Goal: Navigation & Orientation: Find specific page/section

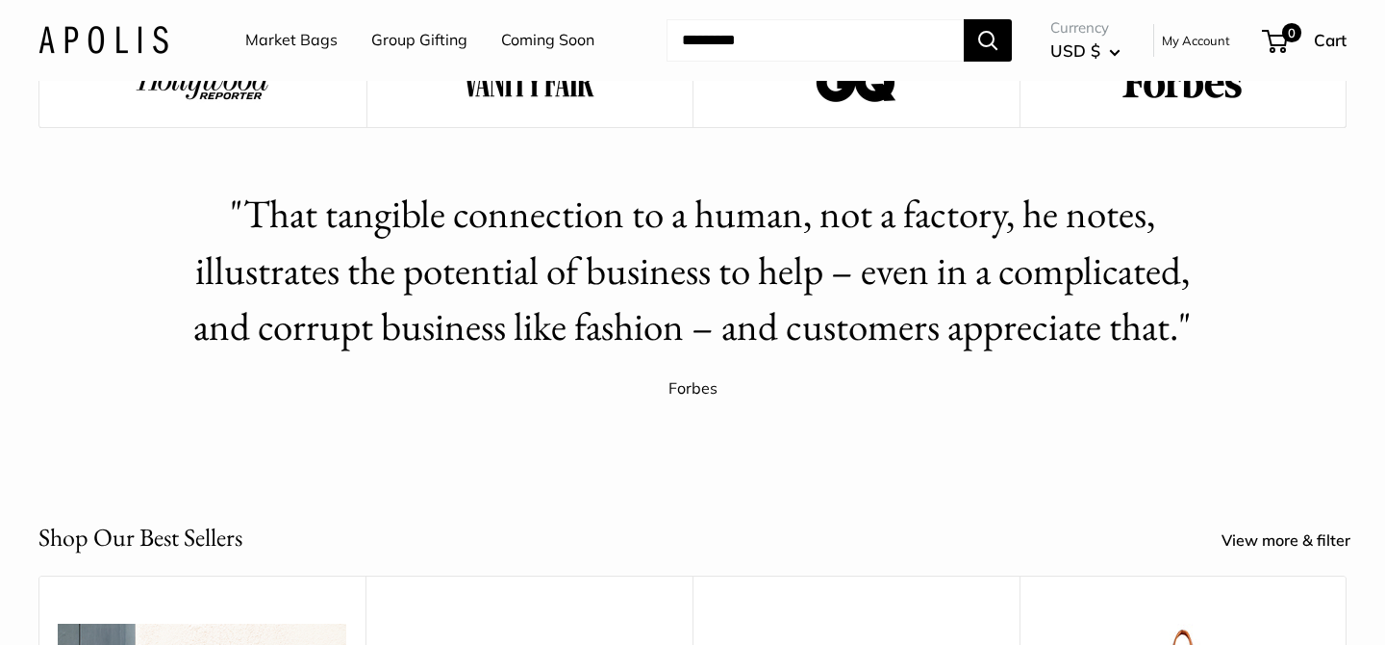
scroll to position [2995, 0]
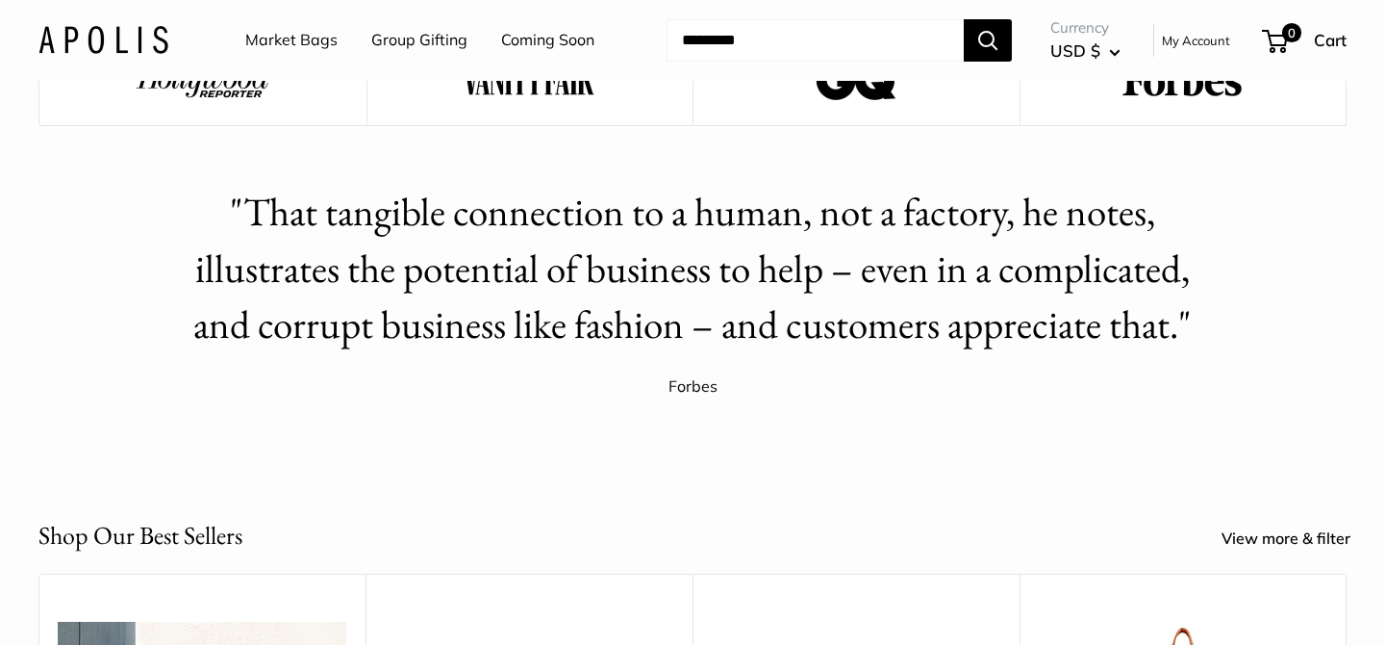
click at [645, 297] on h2 ""That tangible connection to a human, not a factory, he notes, illustrates the …" at bounding box center [692, 268] width 1029 height 169
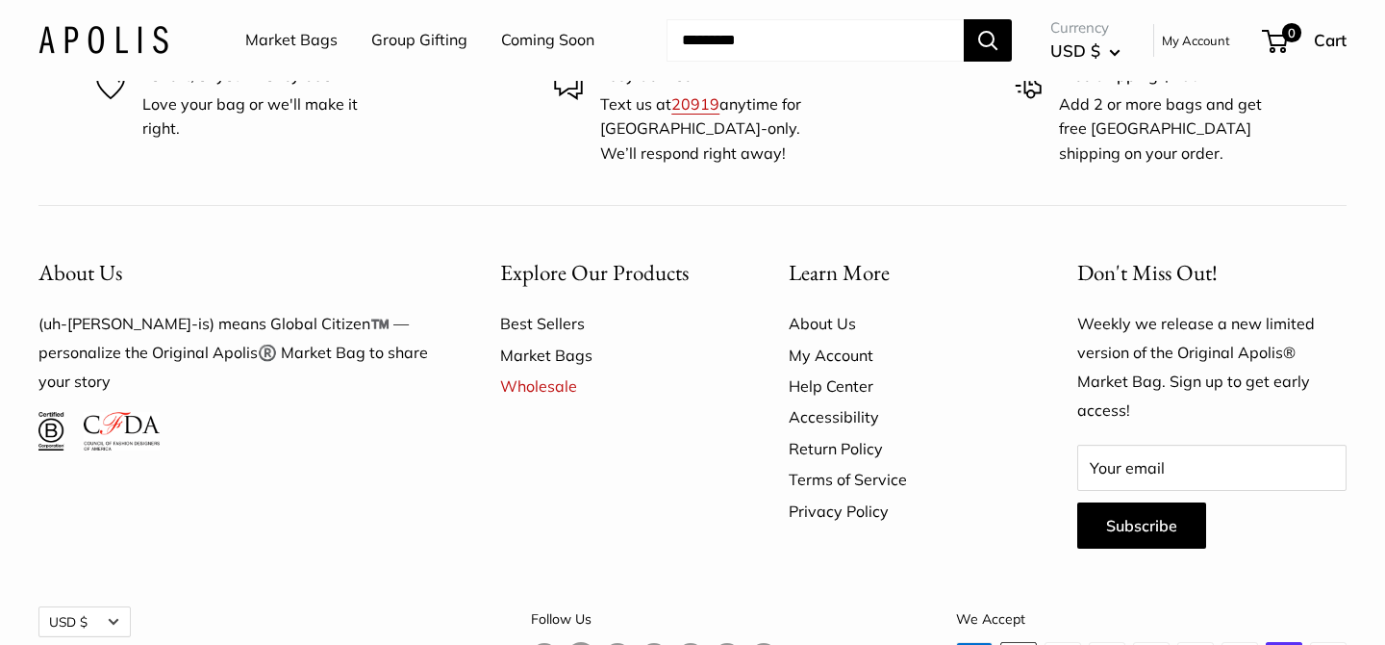
scroll to position [5462, 0]
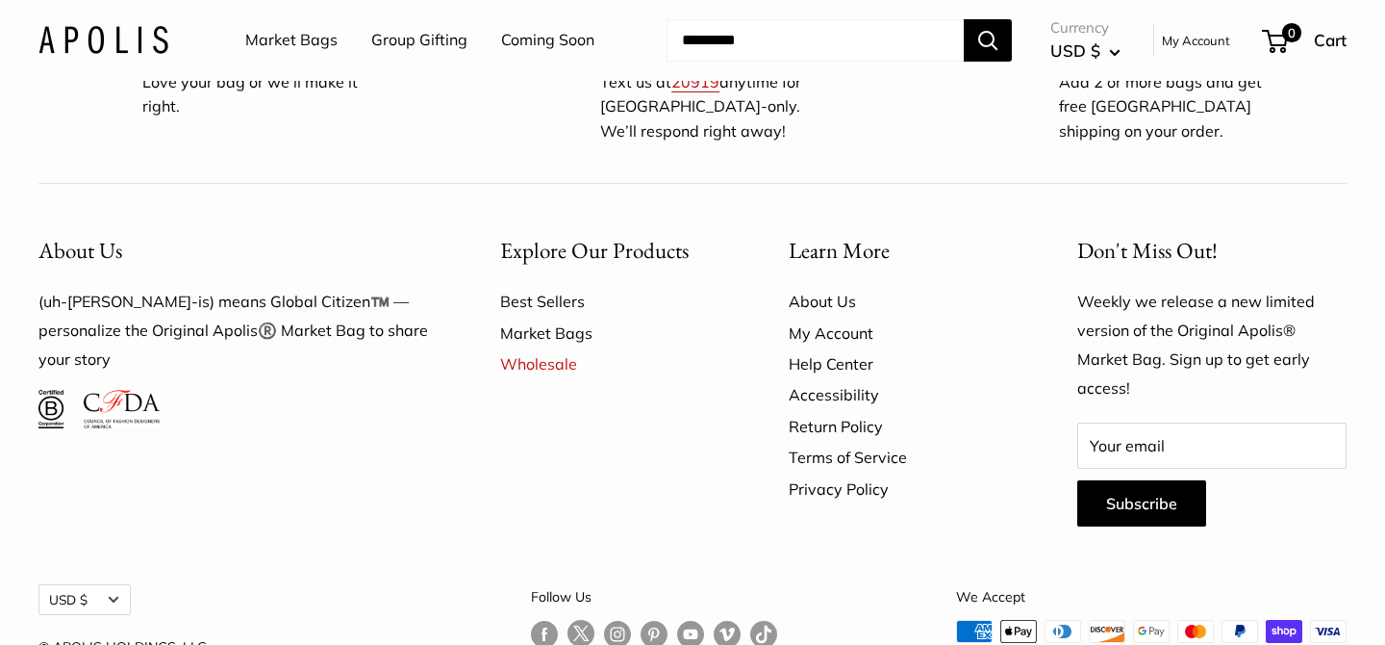
click at [424, 448] on div "About Us (uh-paul-is) means Global Citizen™️ — personalize the Original Apolis®…" at bounding box center [236, 379] width 462 height 333
click at [573, 317] on link "Market Bags" at bounding box center [610, 332] width 221 height 31
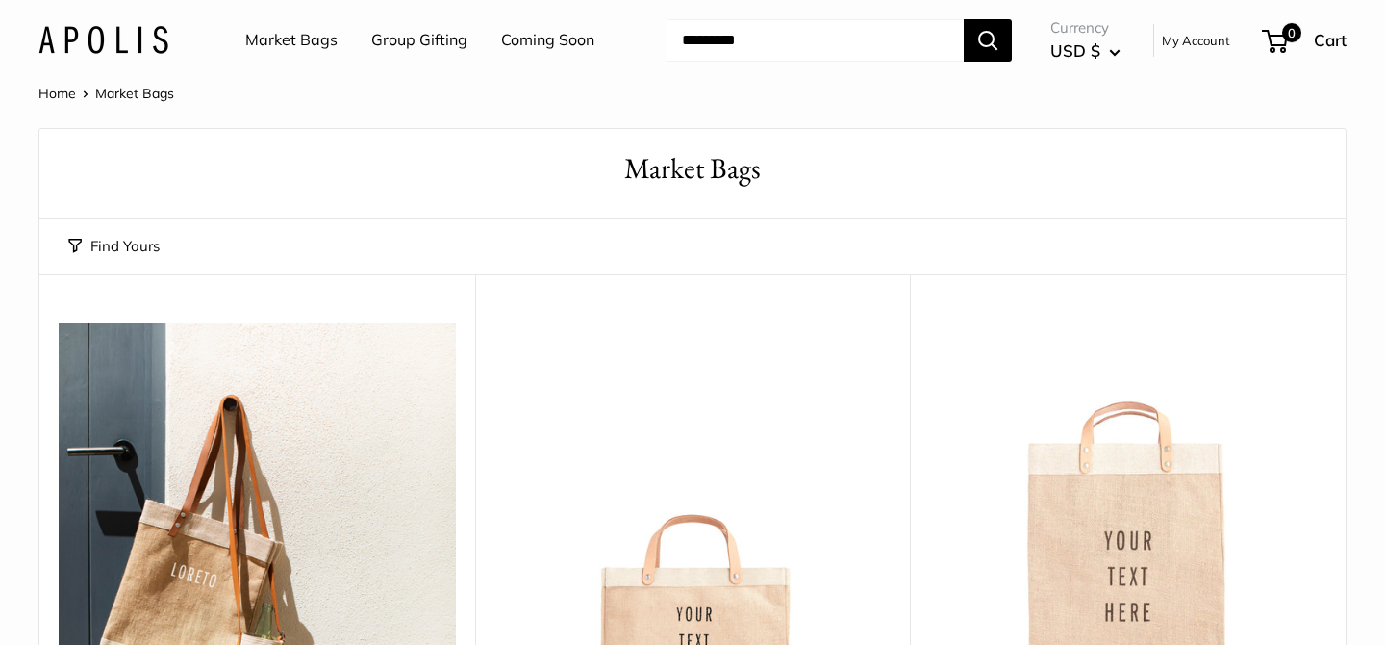
click at [429, 39] on link "Group Gifting" at bounding box center [419, 40] width 96 height 29
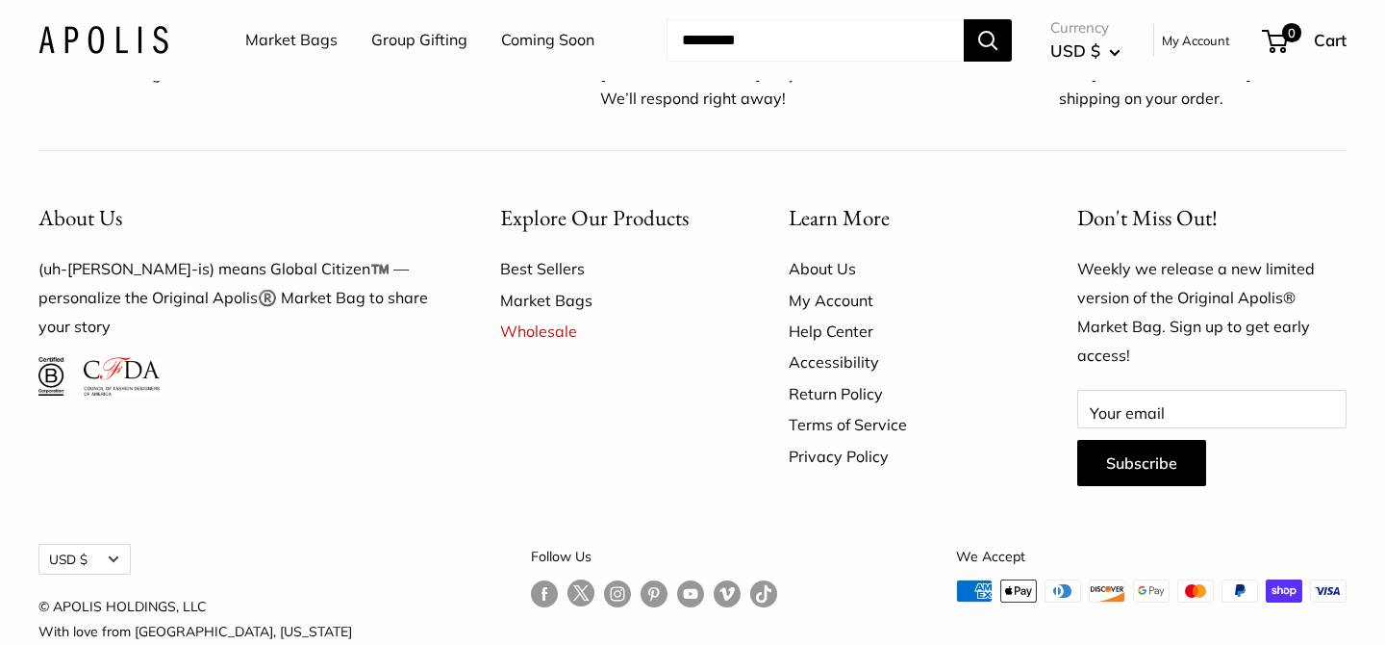
scroll to position [1378, 0]
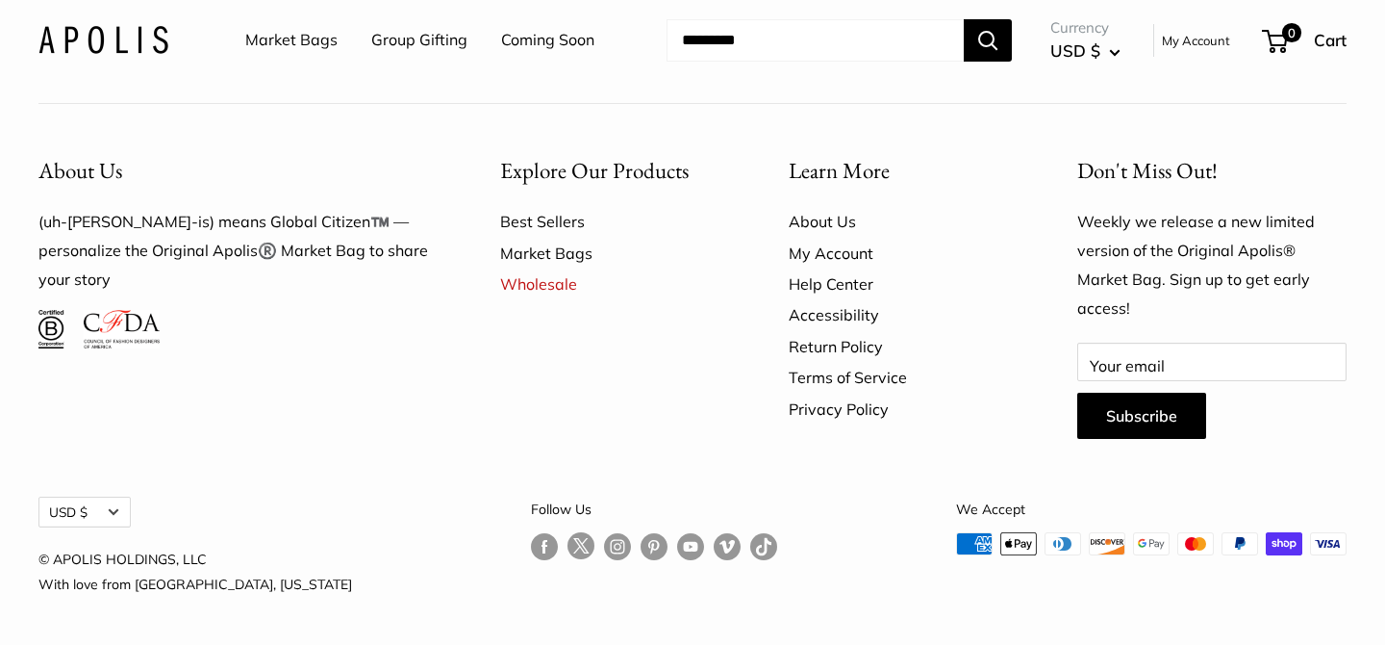
click at [111, 310] on img at bounding box center [122, 329] width 76 height 38
